Goal: Find specific page/section: Find specific page/section

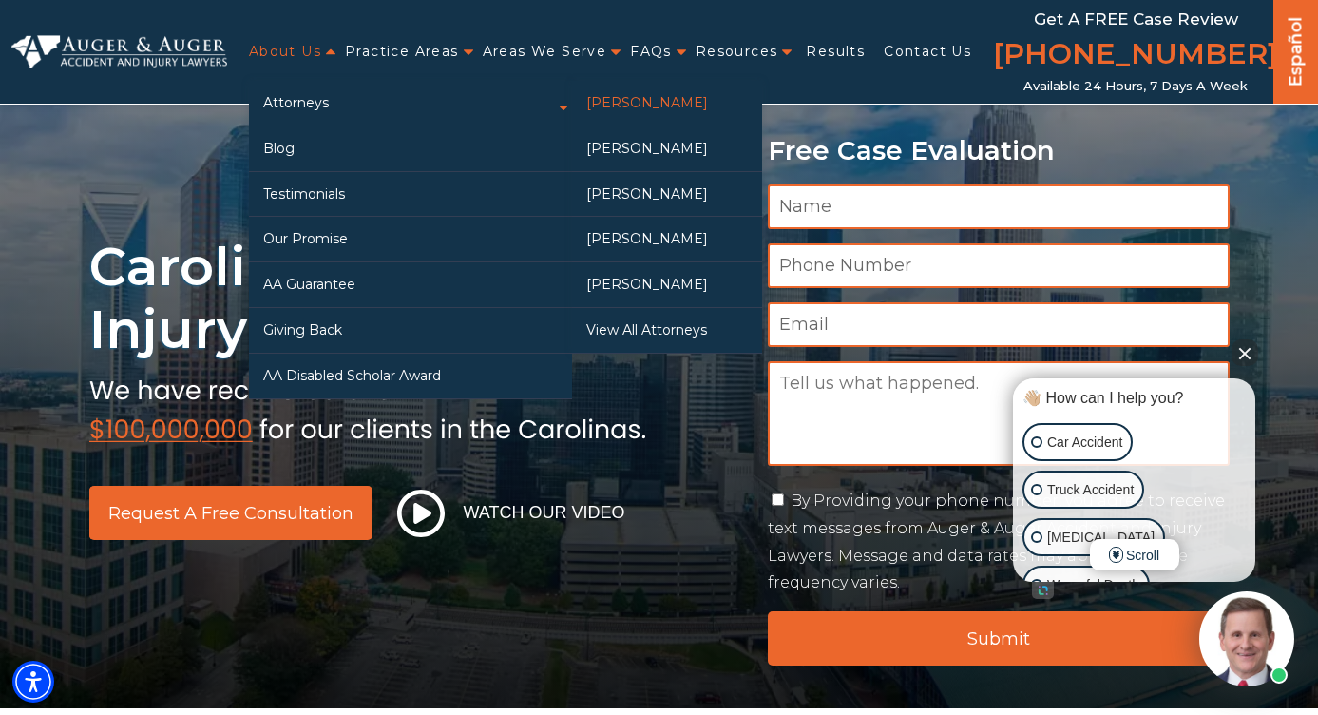
click at [651, 116] on link "[PERSON_NAME]" at bounding box center [667, 103] width 190 height 45
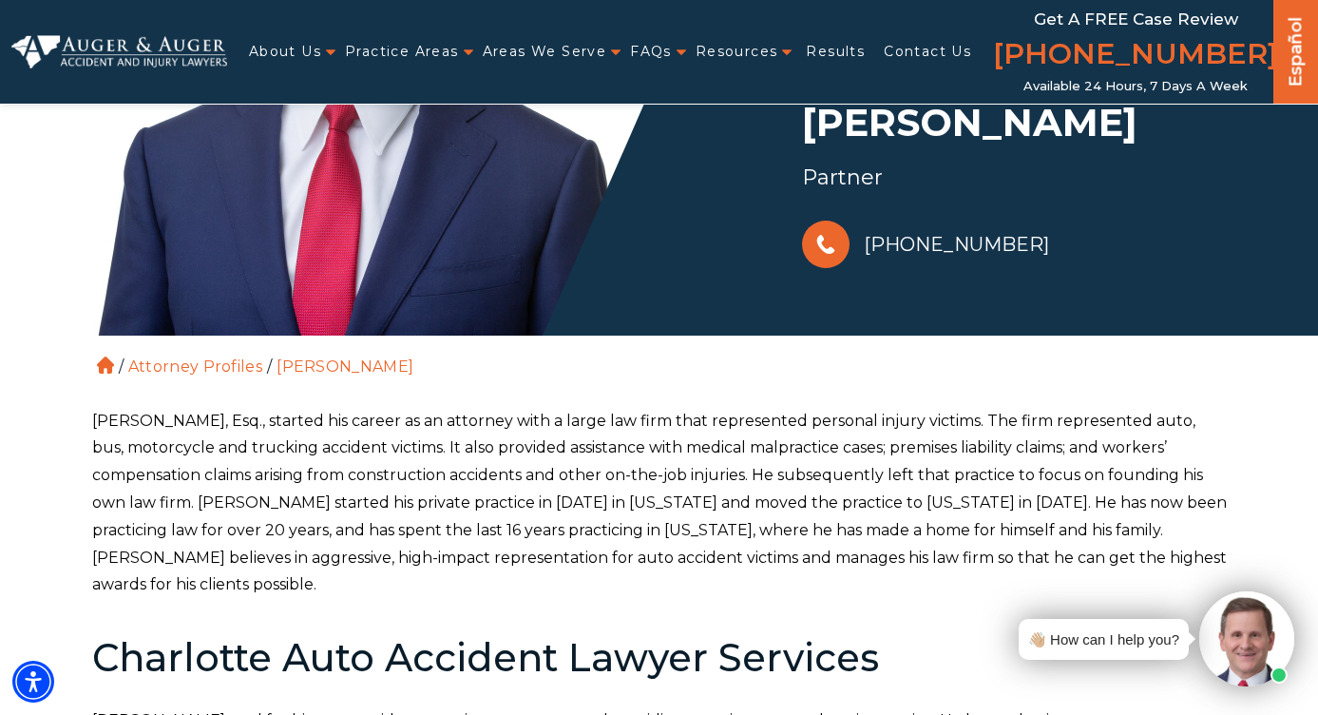
scroll to position [281, 0]
